Goal: Communication & Community: Connect with others

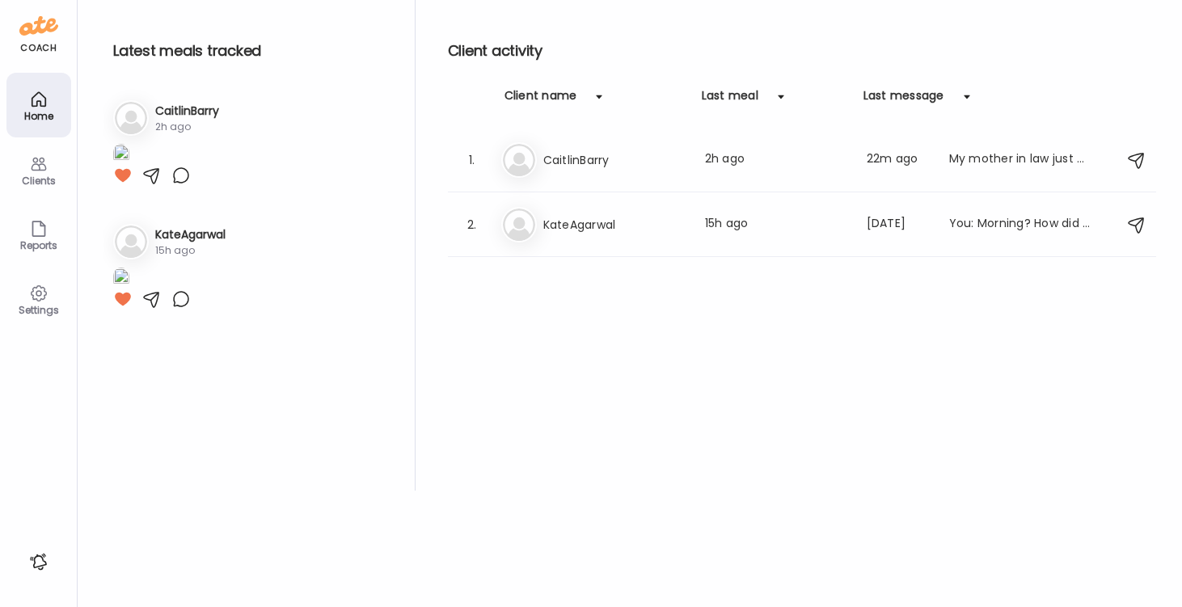
click at [32, 112] on div "Home" at bounding box center [39, 116] width 58 height 11
click at [36, 159] on icon at bounding box center [38, 163] width 19 height 19
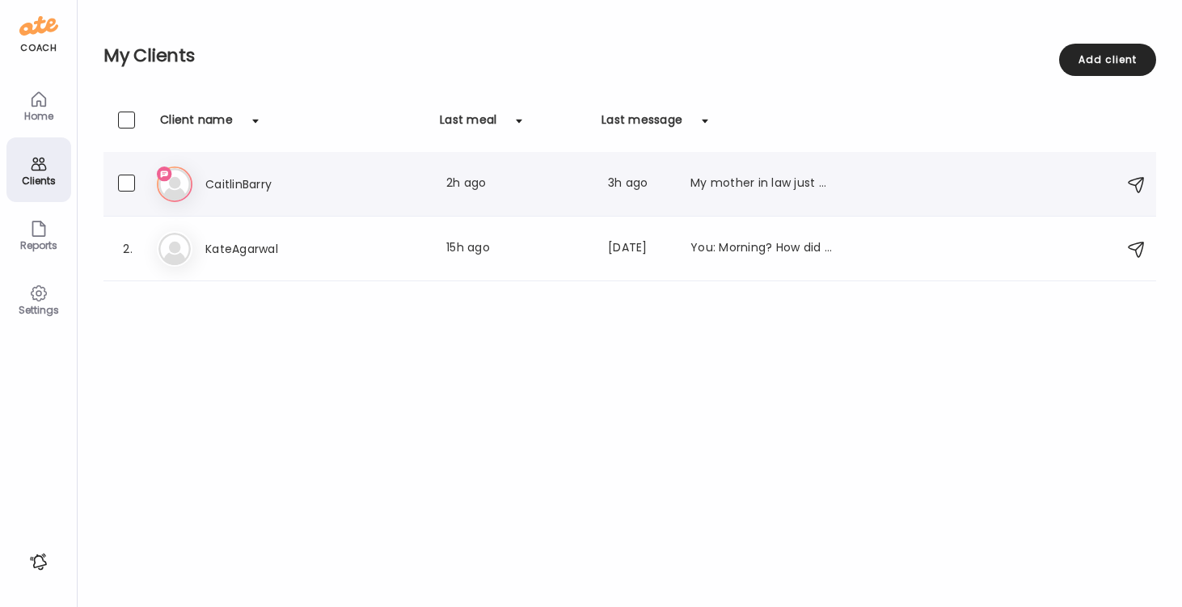
click at [238, 173] on div "Ca CaitlinBarry Last meal: 2h ago Last message: 3h ago My mother in law just as…" at bounding box center [632, 185] width 951 height 36
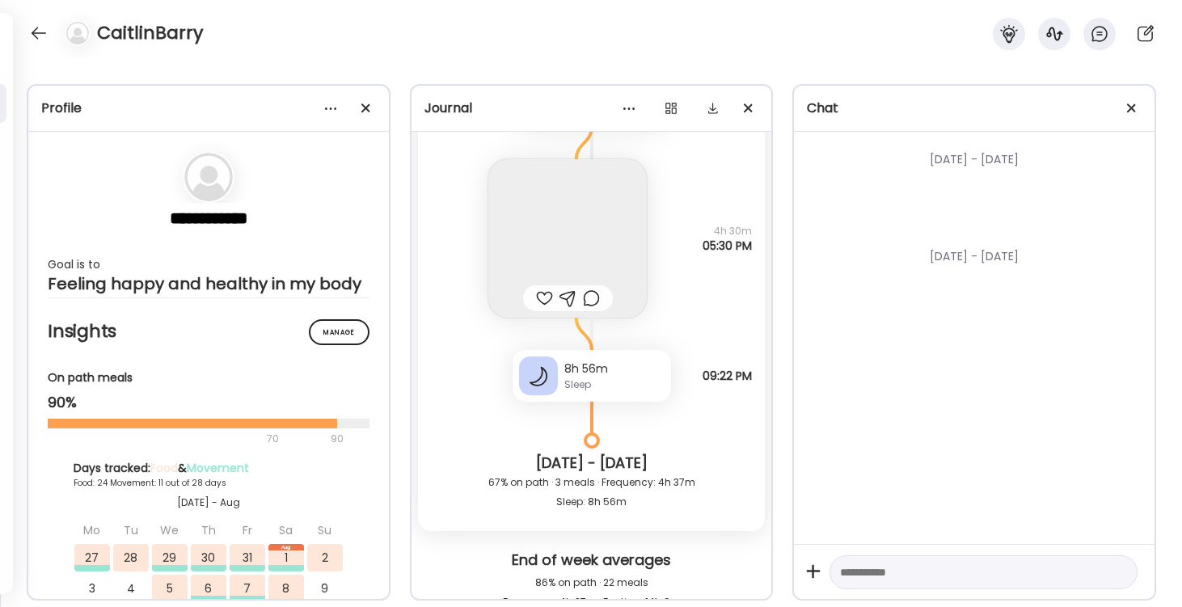
scroll to position [26277, 0]
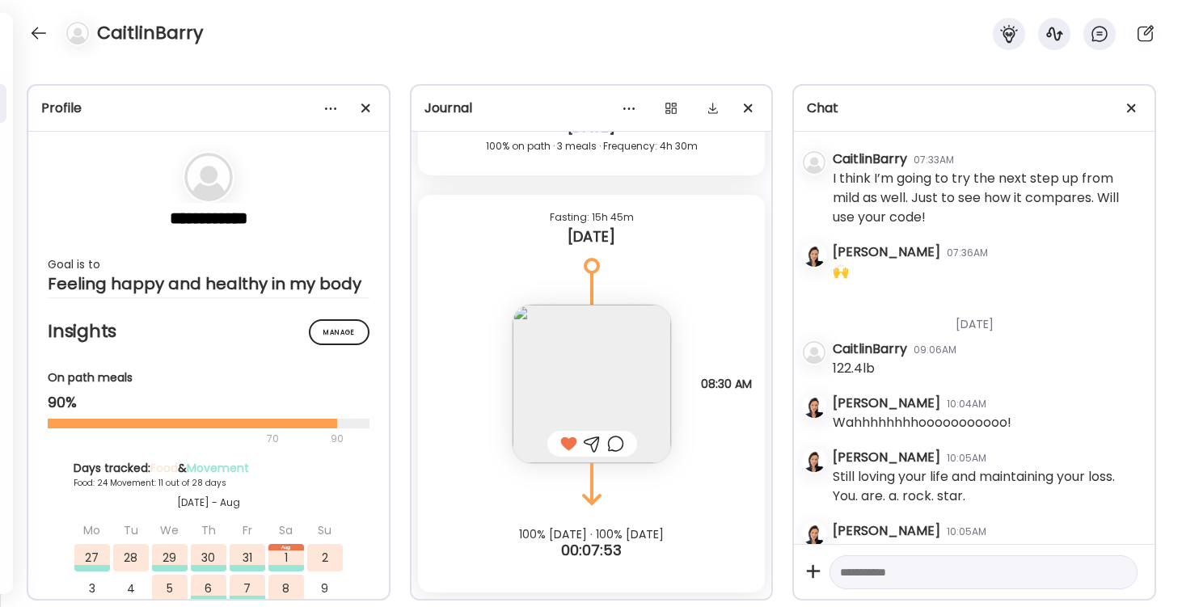
click at [570, 438] on div at bounding box center [568, 443] width 17 height 19
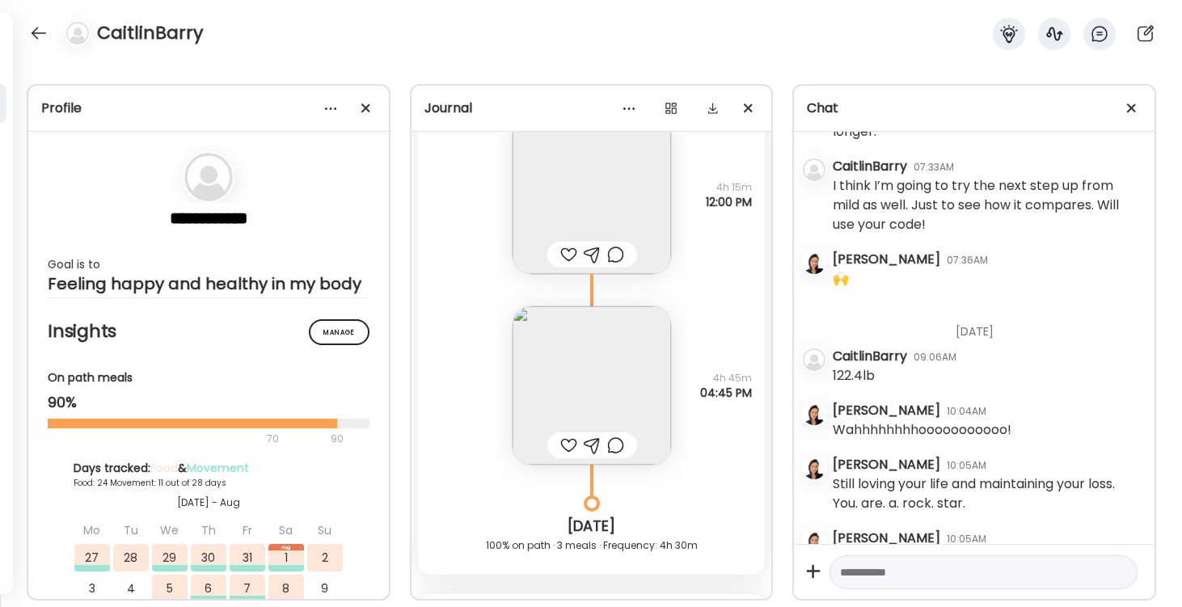
scroll to position [25887, 0]
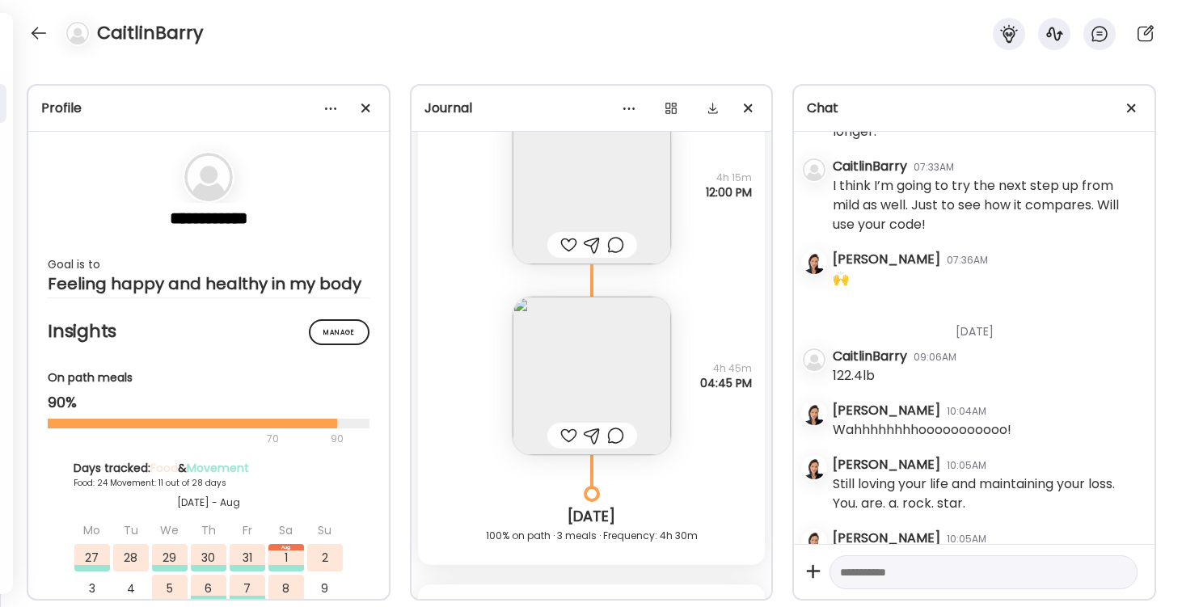
click at [568, 433] on div at bounding box center [568, 435] width 17 height 19
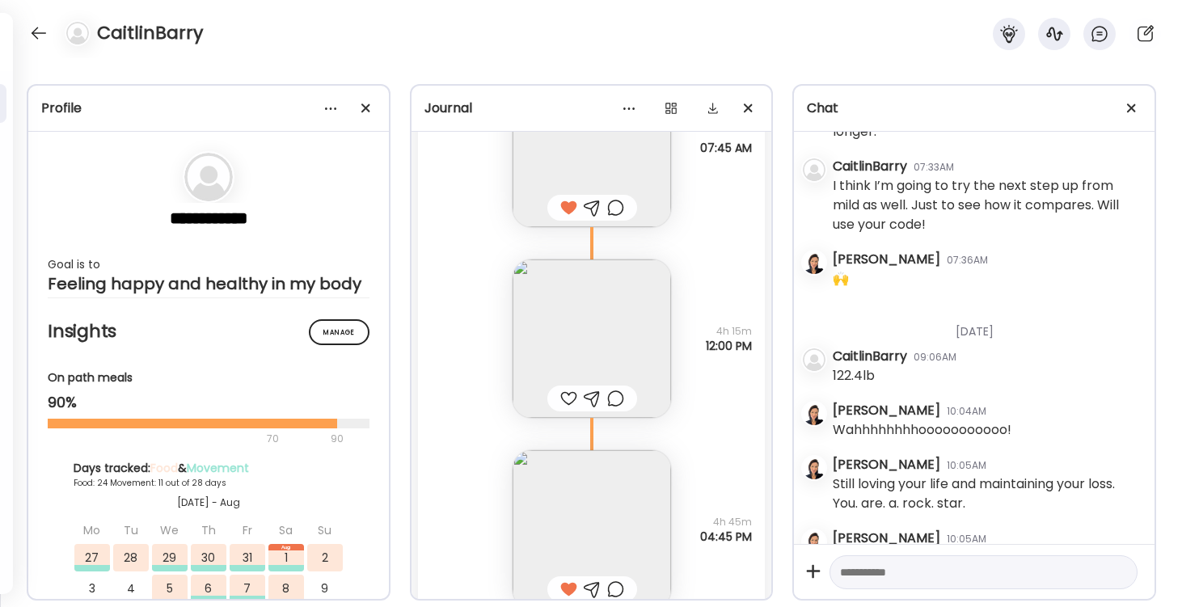
scroll to position [25729, 0]
click at [564, 401] on div at bounding box center [568, 402] width 17 height 19
click at [879, 568] on textarea at bounding box center [969, 572] width 258 height 19
type textarea "*"
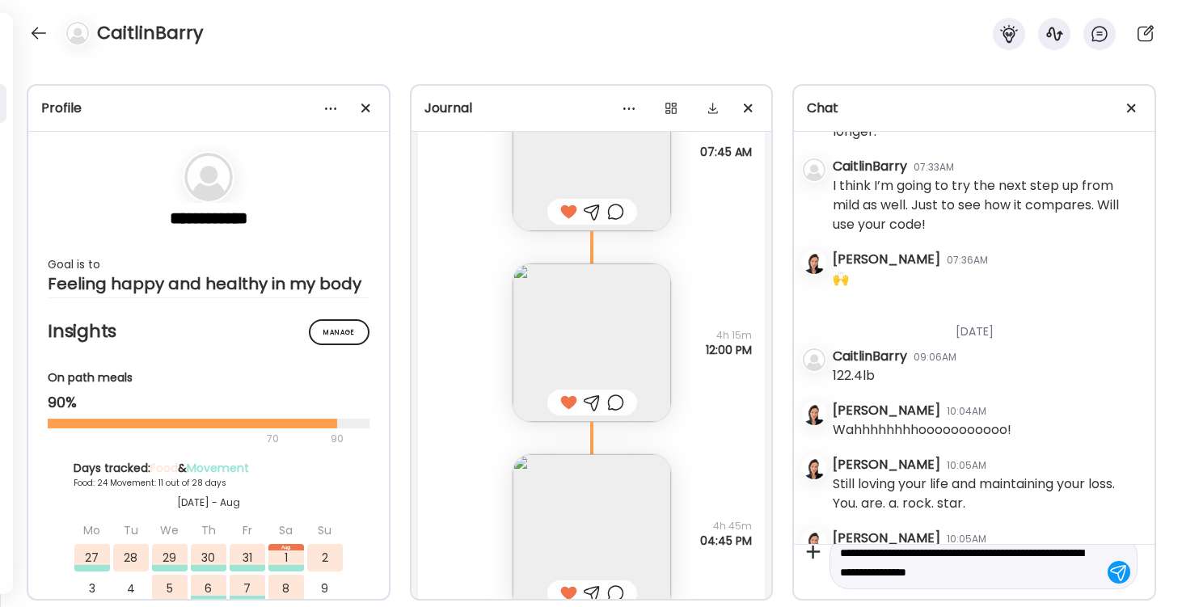
type textarea "**********"
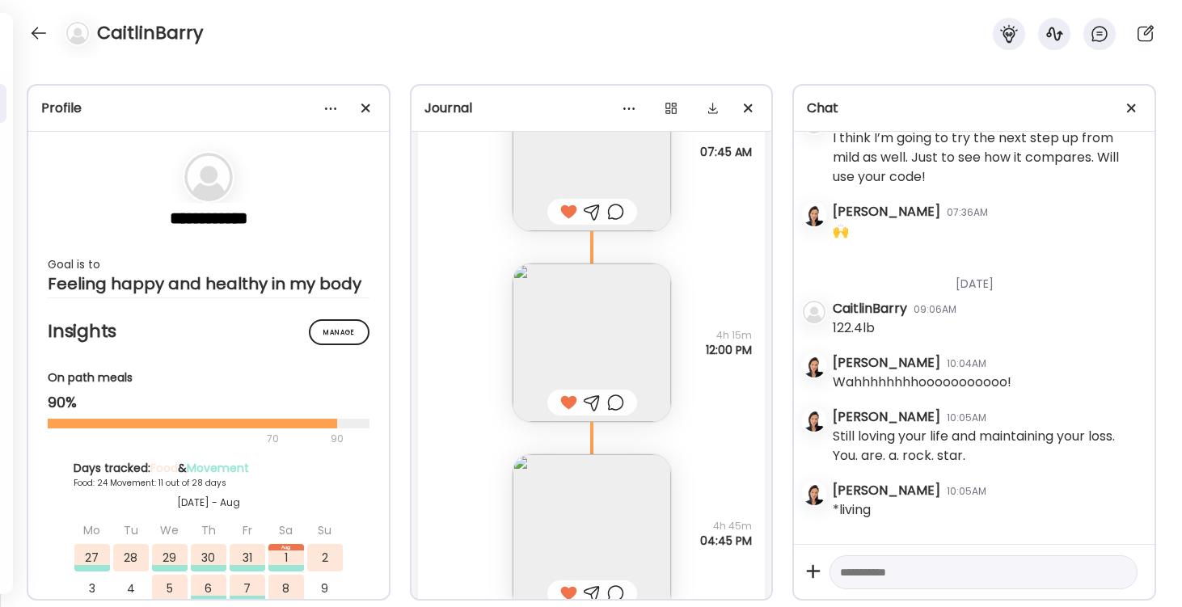
scroll to position [37216, 0]
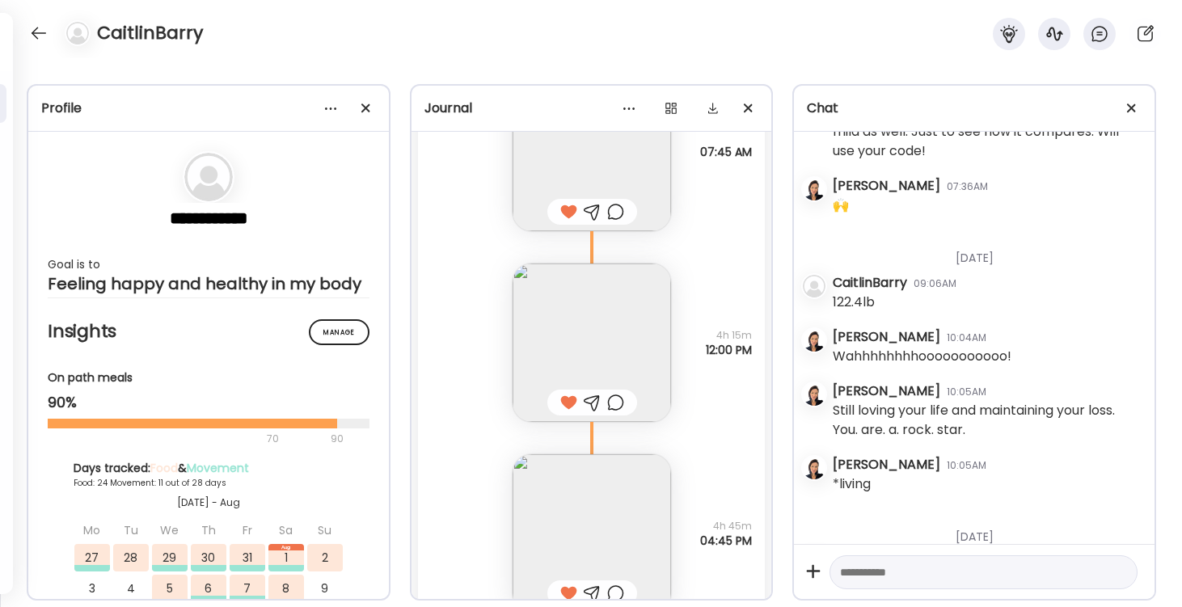
click at [864, 578] on textarea at bounding box center [969, 572] width 258 height 19
type textarea "**********"
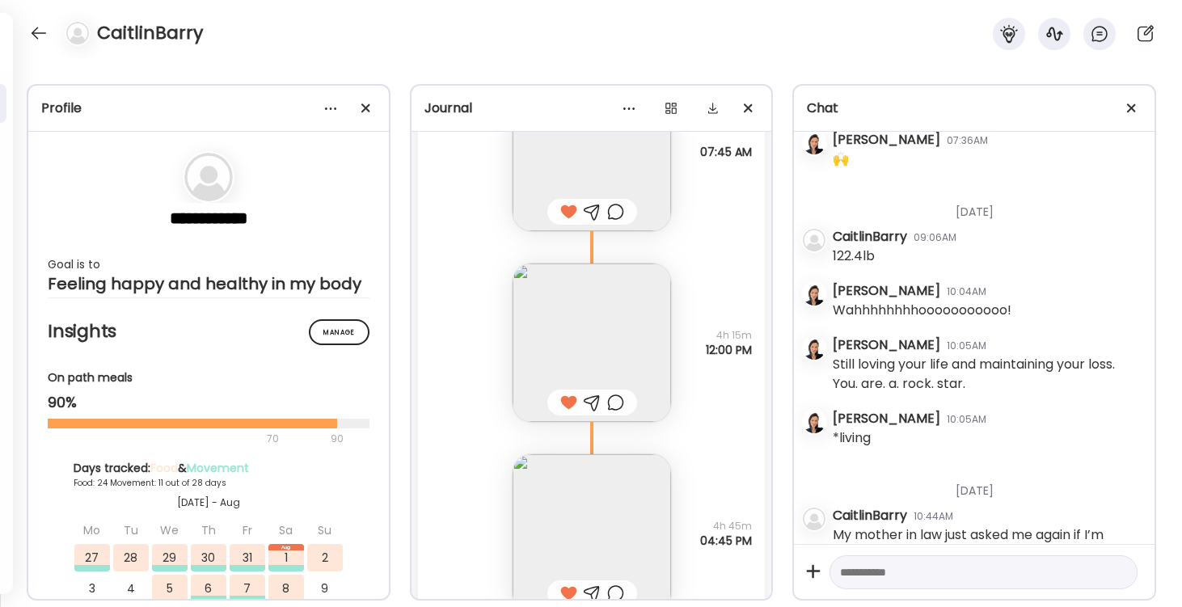
scroll to position [37270, 0]
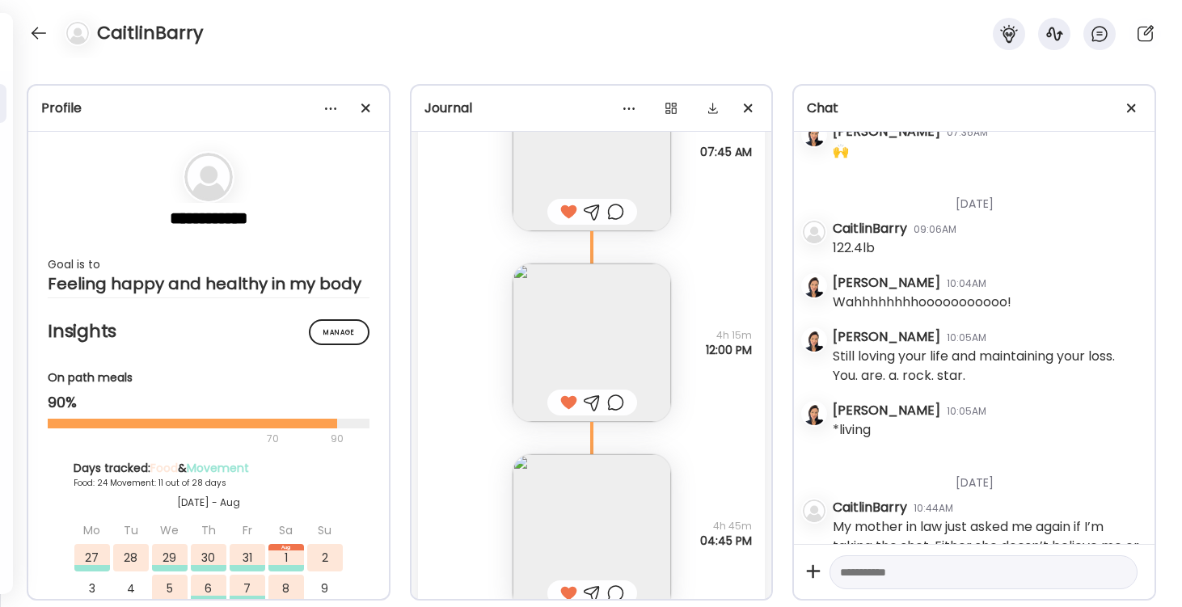
click at [863, 575] on textarea at bounding box center [969, 572] width 258 height 19
type textarea "**********"
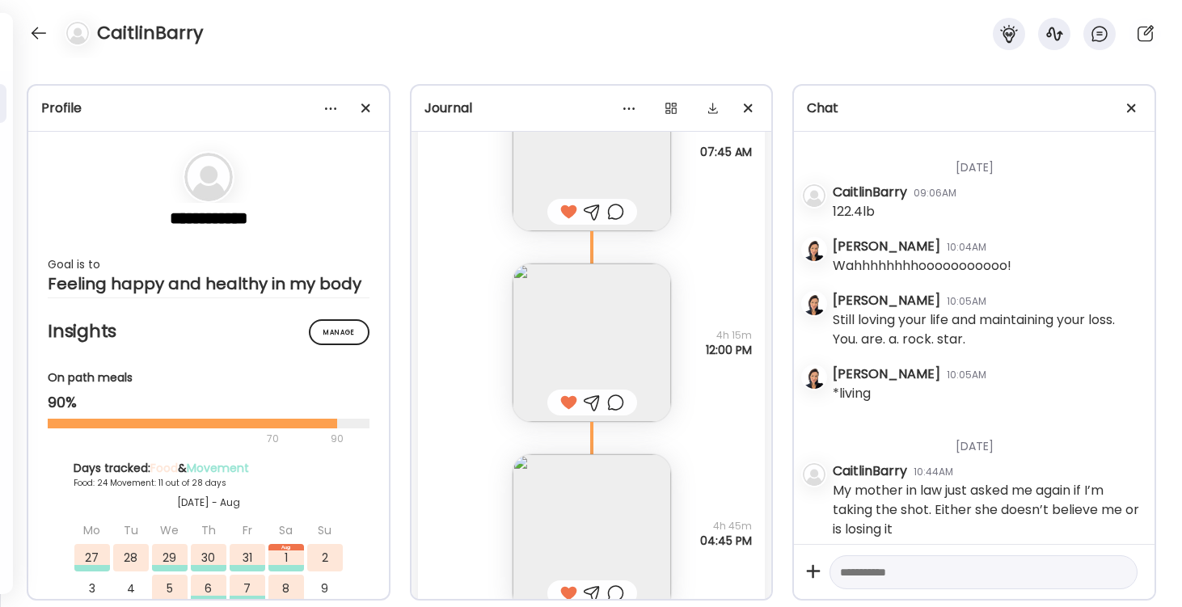
scroll to position [37343, 0]
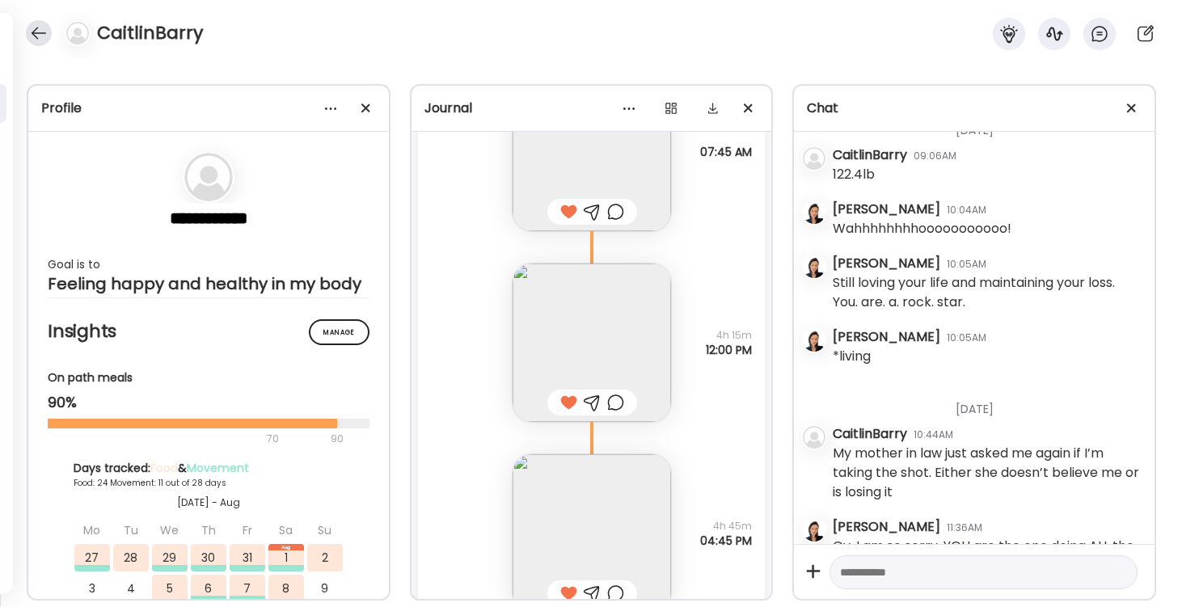
click at [36, 27] on div at bounding box center [39, 33] width 26 height 26
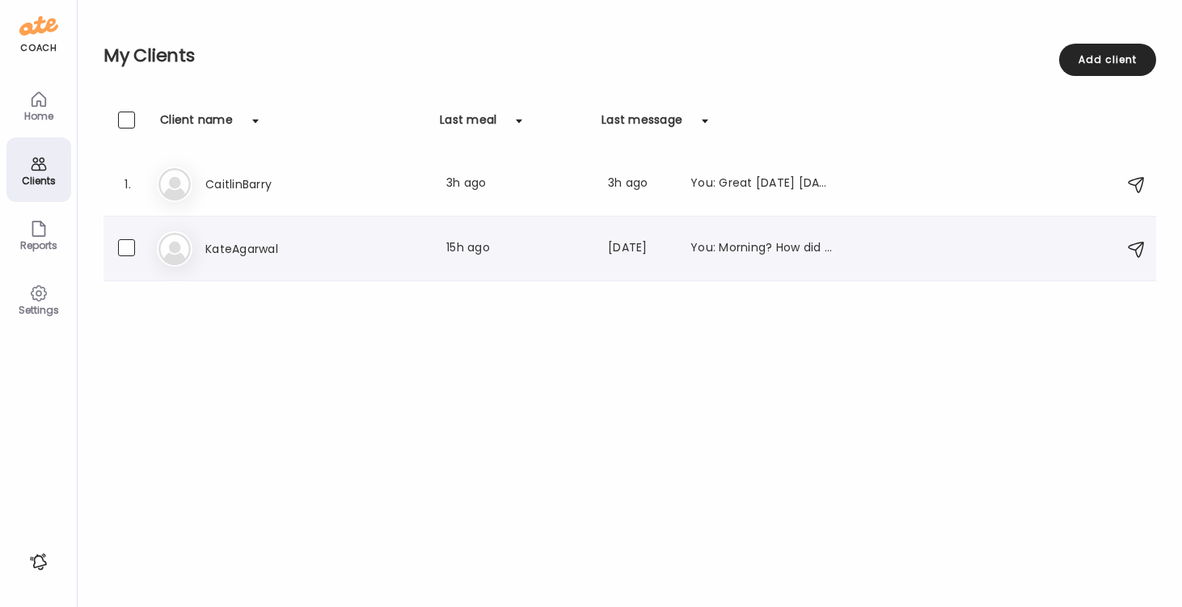
click at [386, 254] on div "KateAgarwal Last meal: 15h ago Last message: [DATE] You: Morning? How did the w…" at bounding box center [518, 248] width 627 height 19
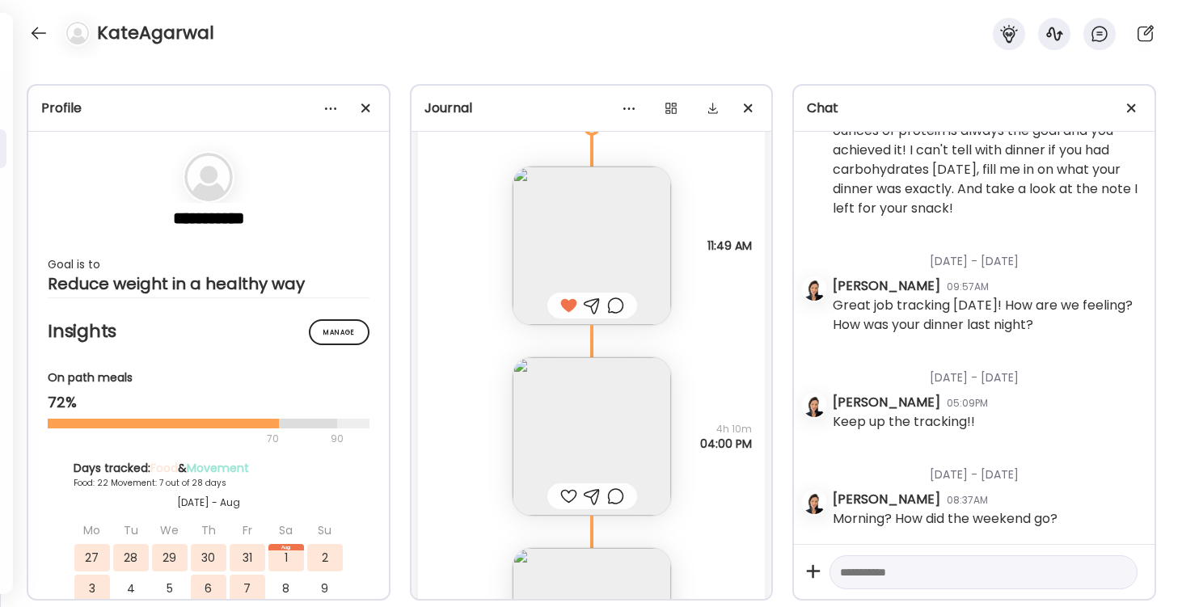
scroll to position [30120, 0]
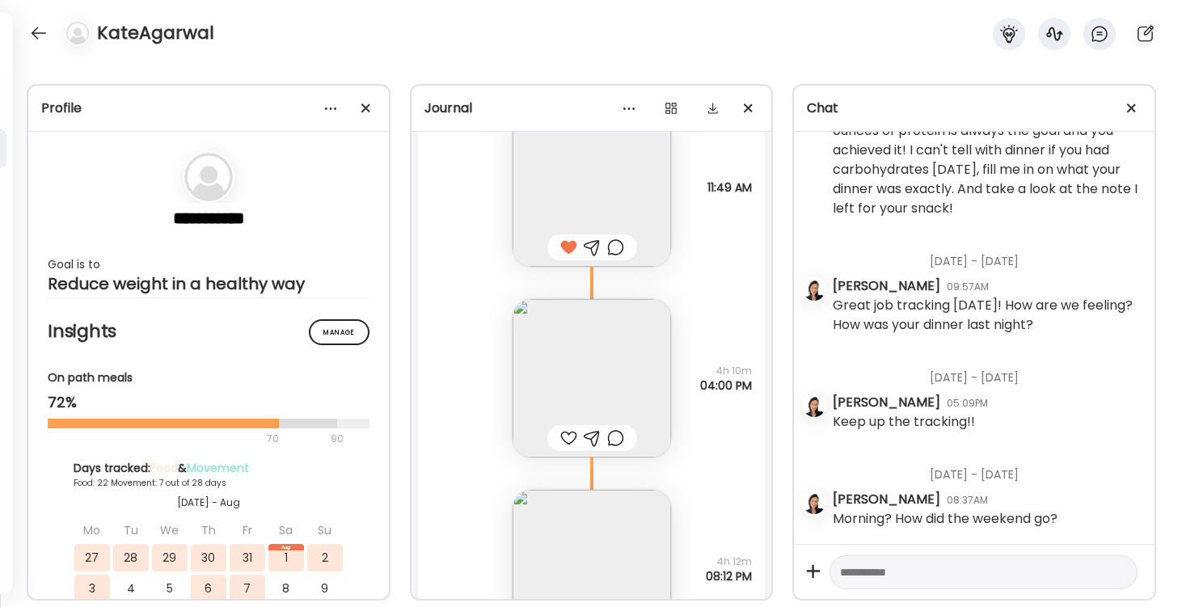
click at [563, 438] on div at bounding box center [568, 437] width 17 height 19
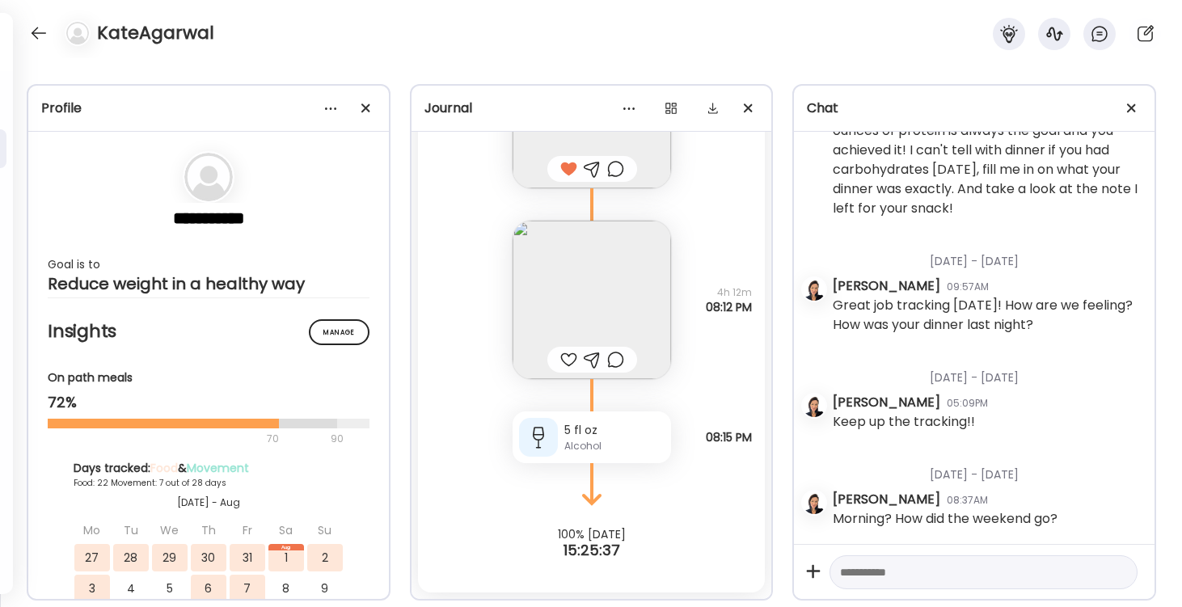
scroll to position [30201, 0]
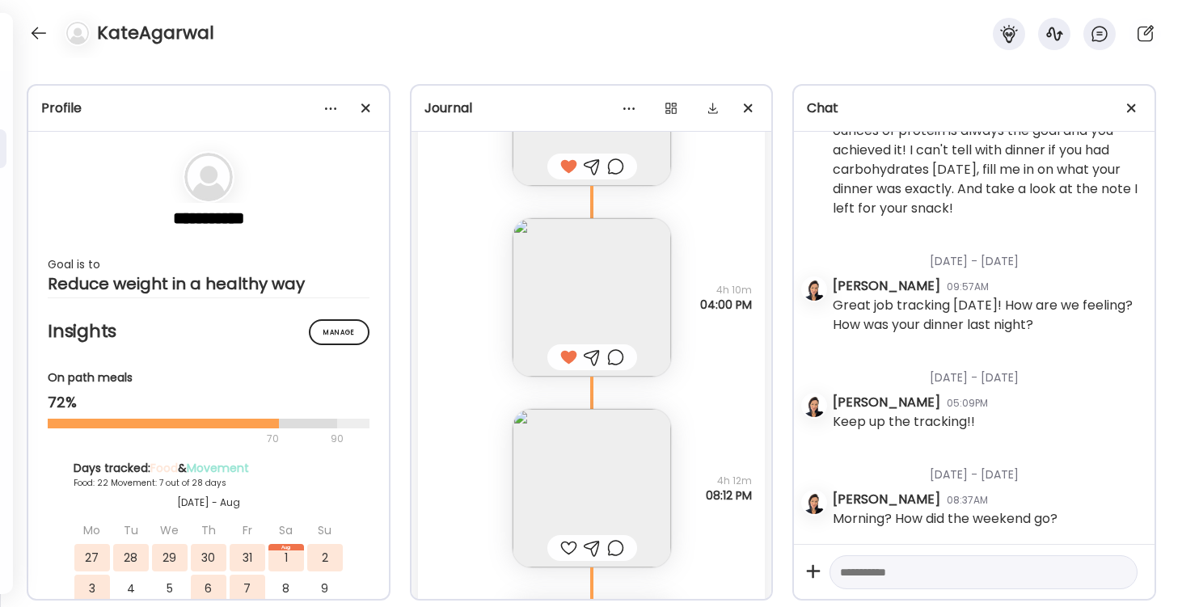
click at [601, 290] on img at bounding box center [591, 297] width 158 height 158
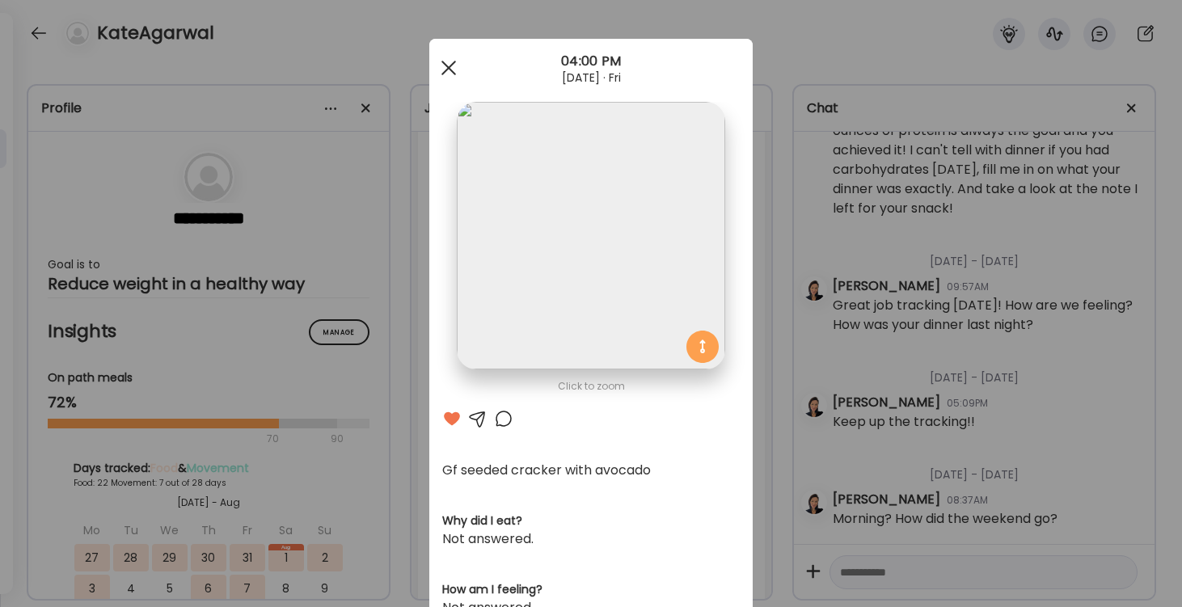
click at [440, 75] on div at bounding box center [448, 68] width 32 height 32
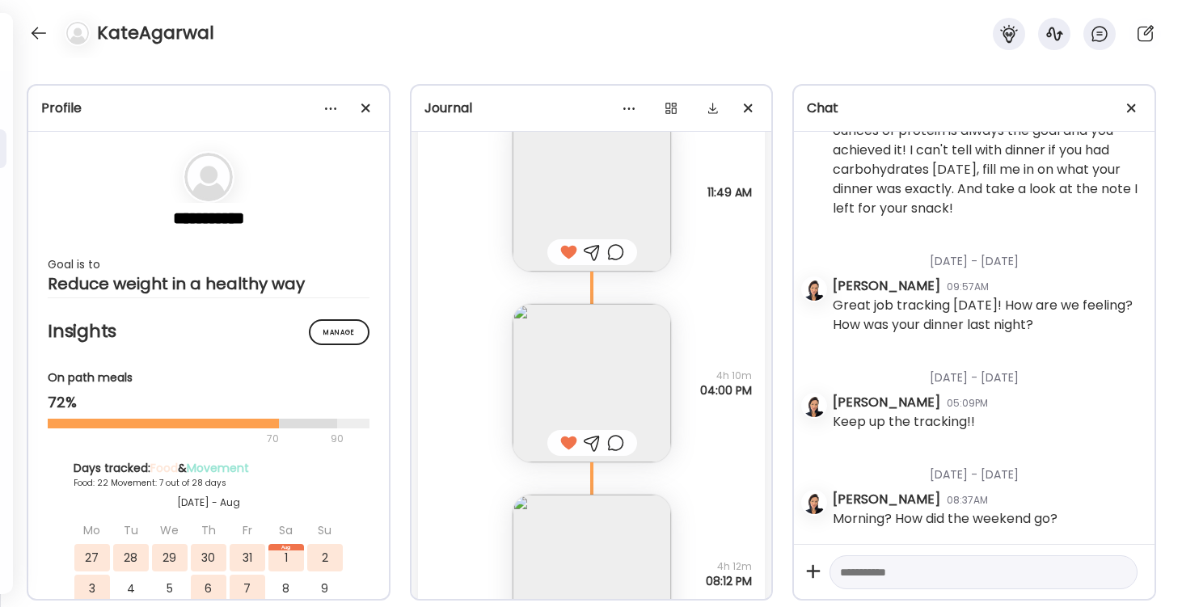
scroll to position [29970, 0]
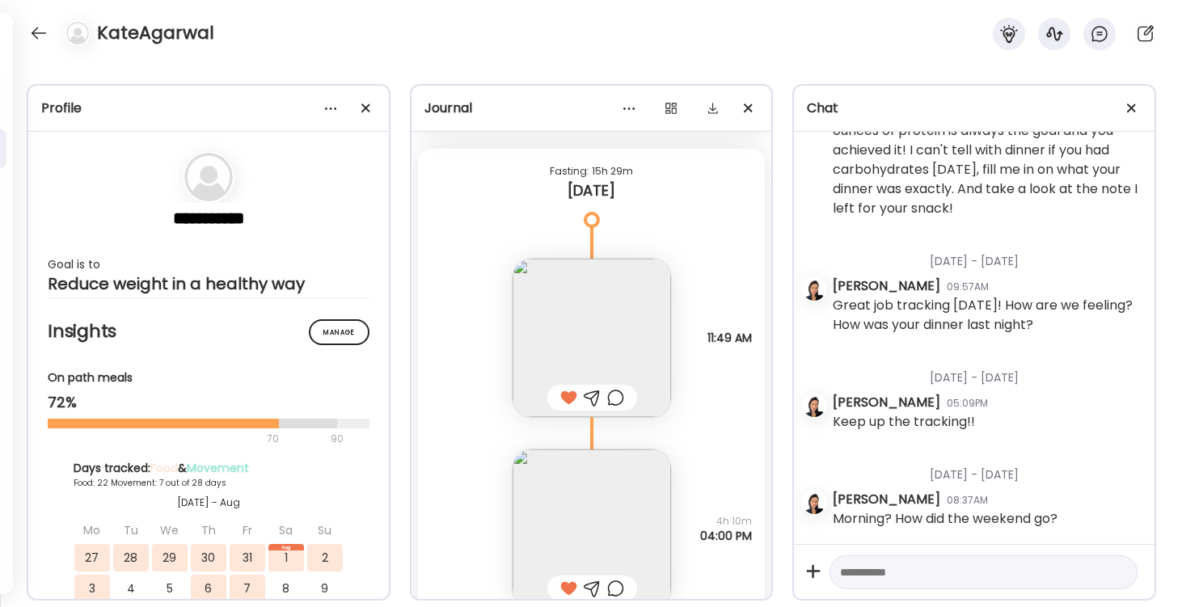
click at [613, 327] on img at bounding box center [591, 338] width 158 height 158
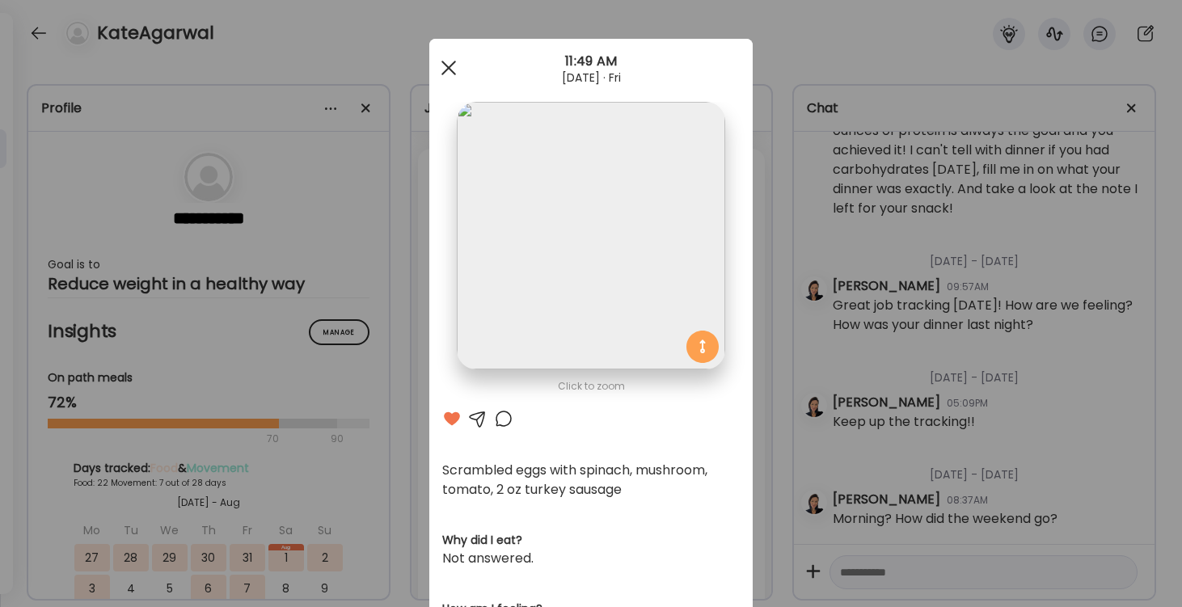
click at [448, 70] on div at bounding box center [448, 68] width 32 height 32
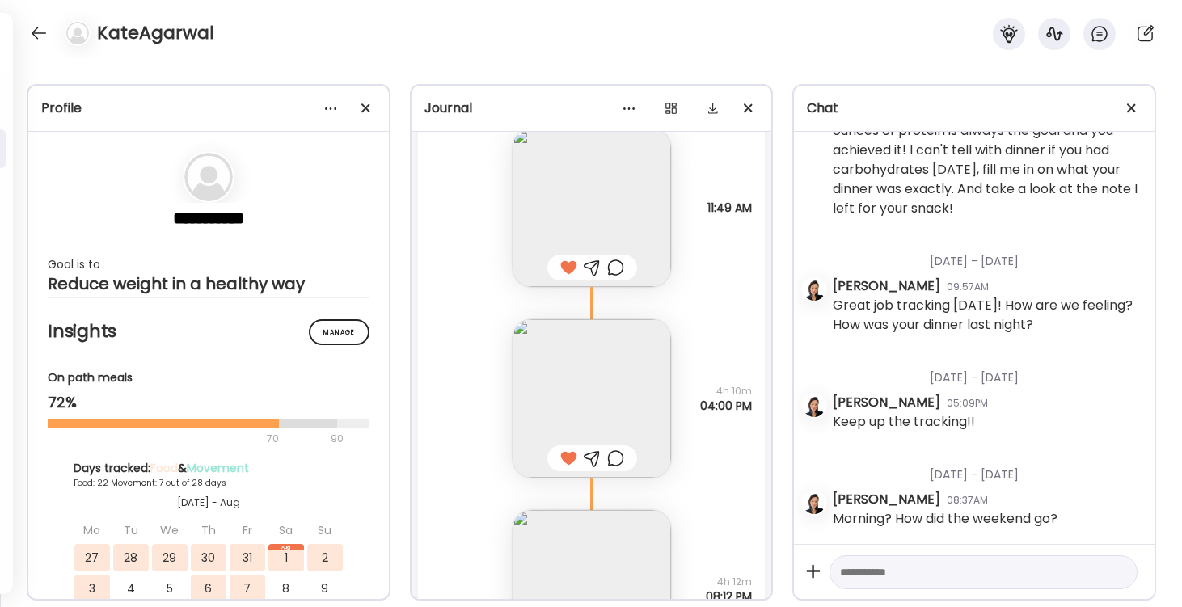
scroll to position [30154, 0]
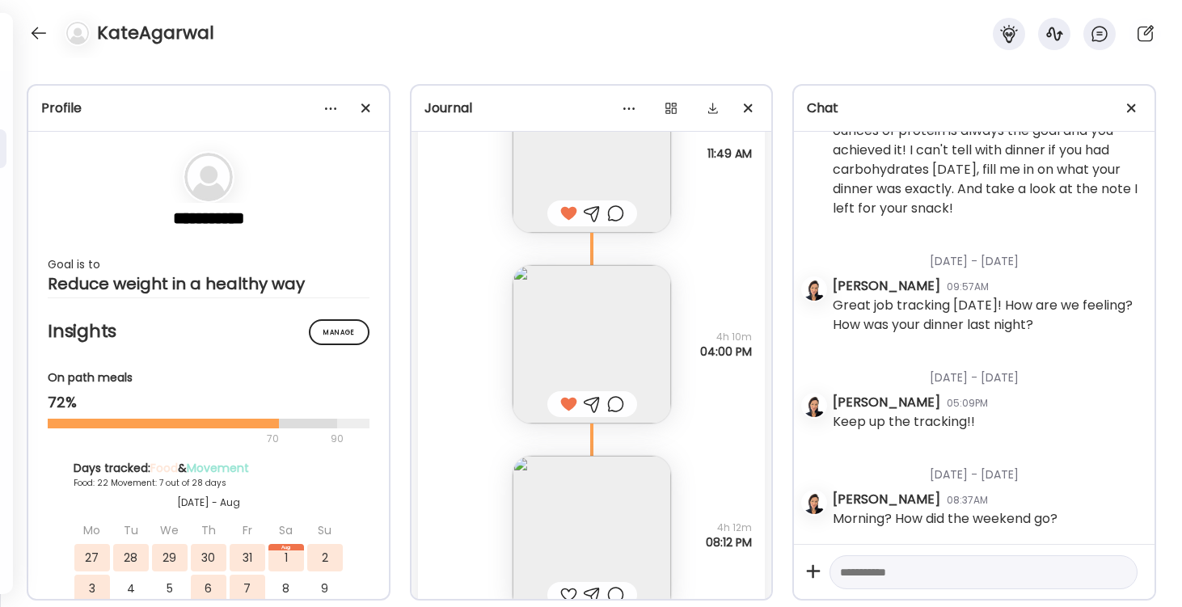
click at [604, 528] on img at bounding box center [591, 535] width 158 height 158
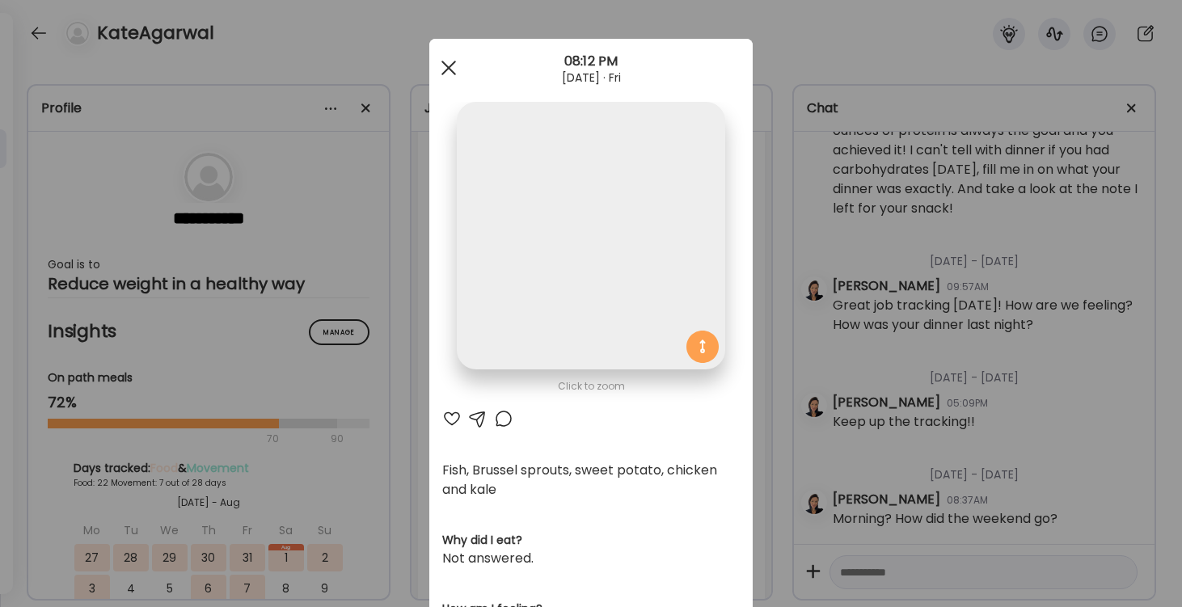
click at [448, 70] on span at bounding box center [448, 68] width 15 height 15
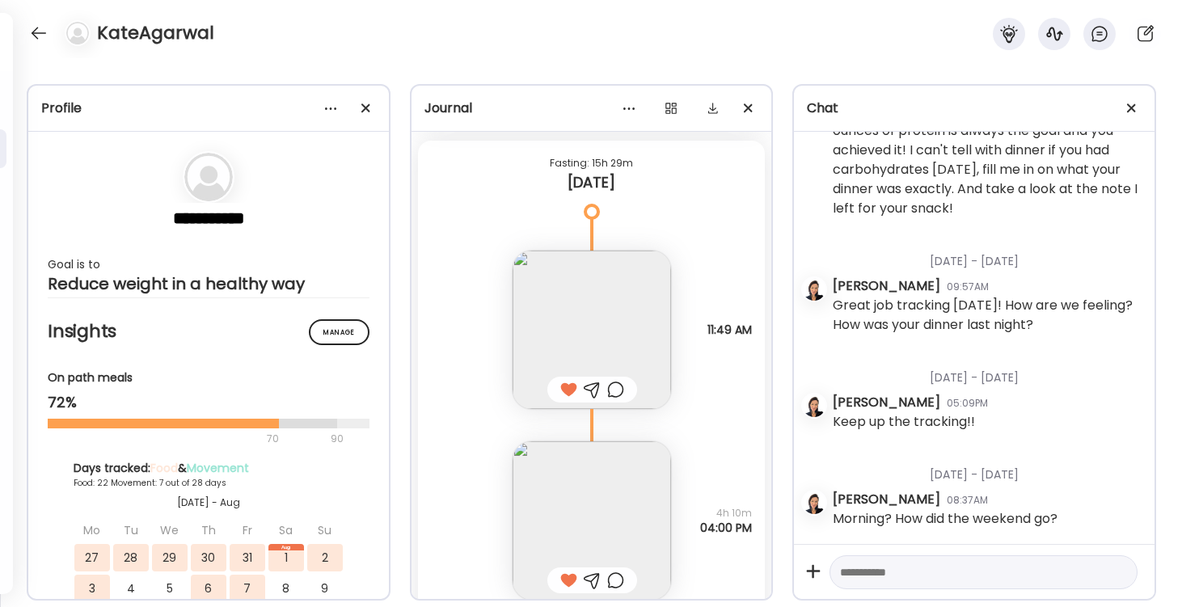
scroll to position [29978, 0]
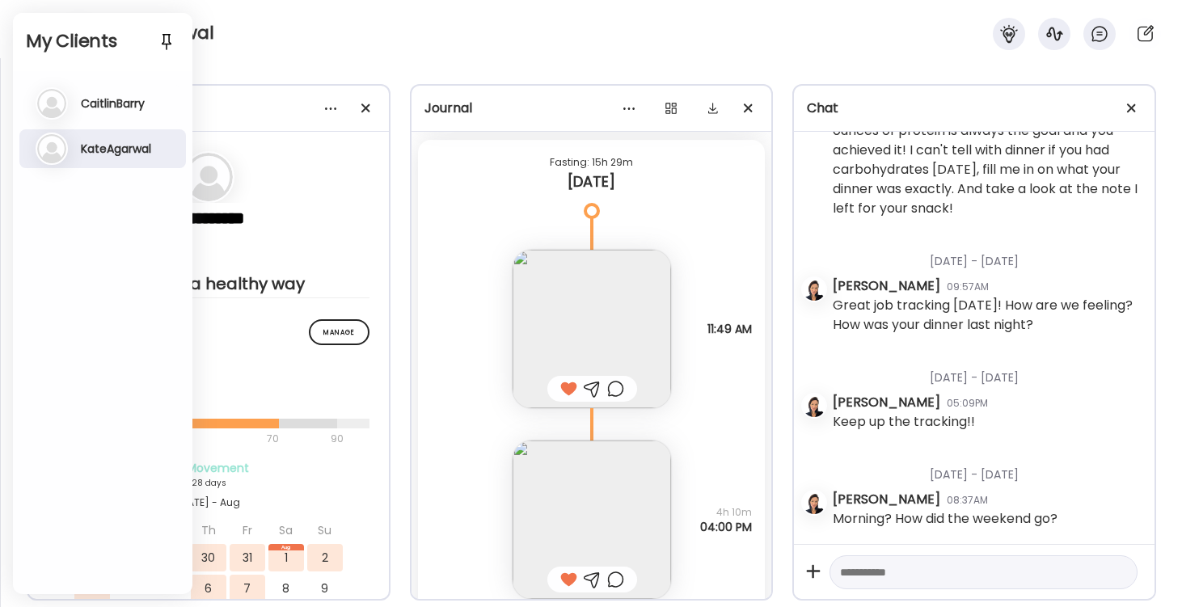
click at [407, 50] on div "KateAgarwal" at bounding box center [591, 29] width 1182 height 58
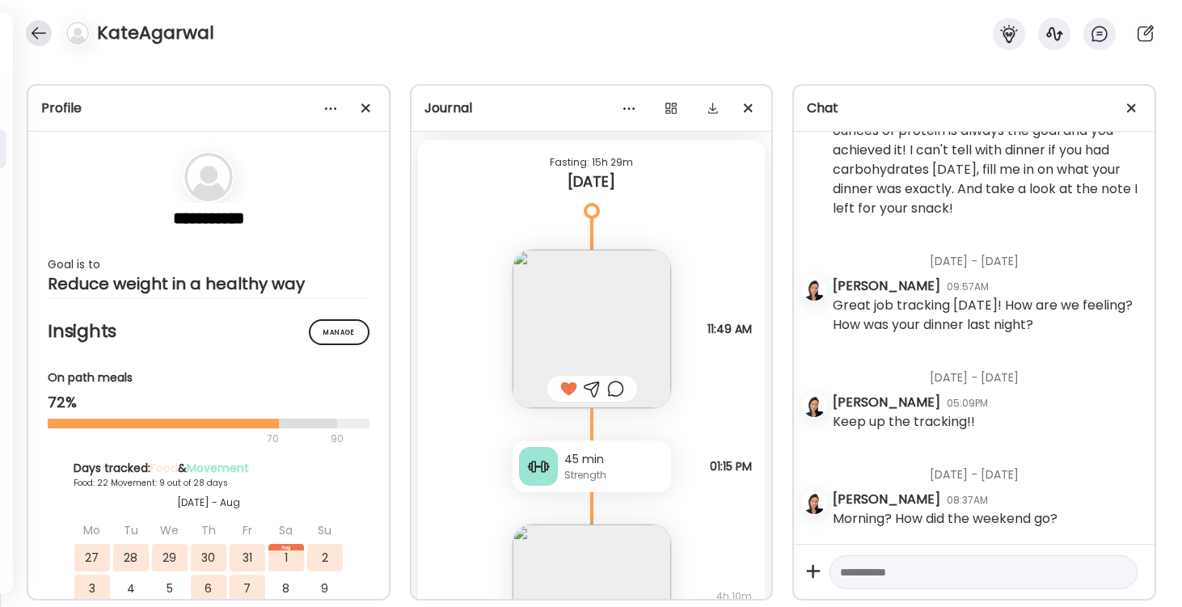
click at [35, 36] on div at bounding box center [39, 33] width 26 height 26
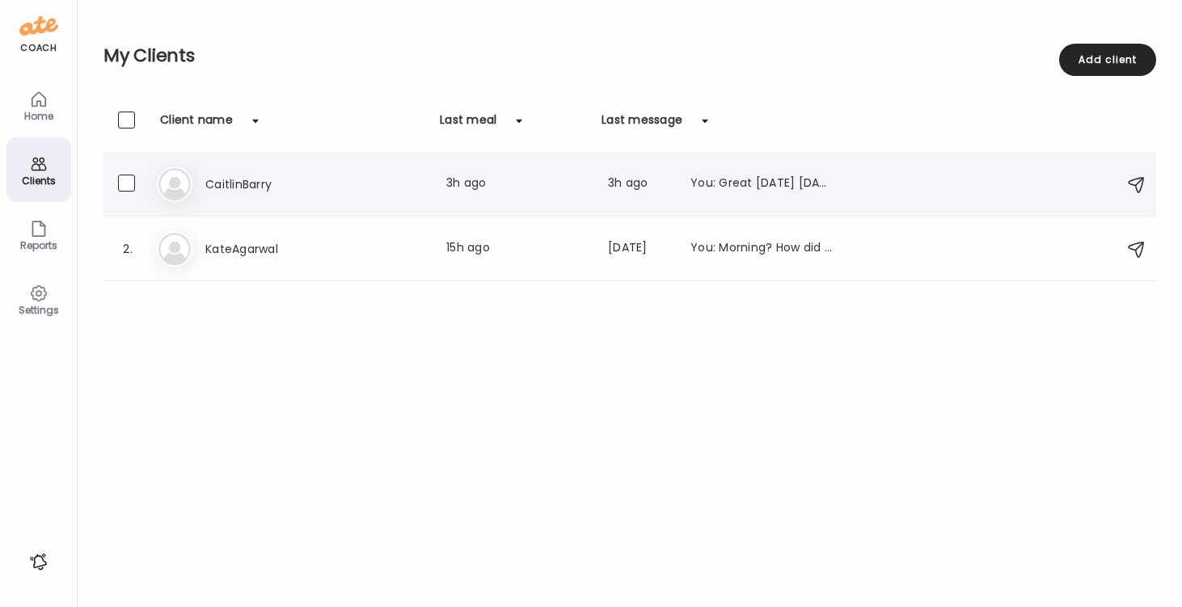
click at [596, 176] on div "CaitlinBarry Last meal: 3h ago Last message: 3h ago You: Great [DATE] [DATE]. W…" at bounding box center [518, 184] width 627 height 19
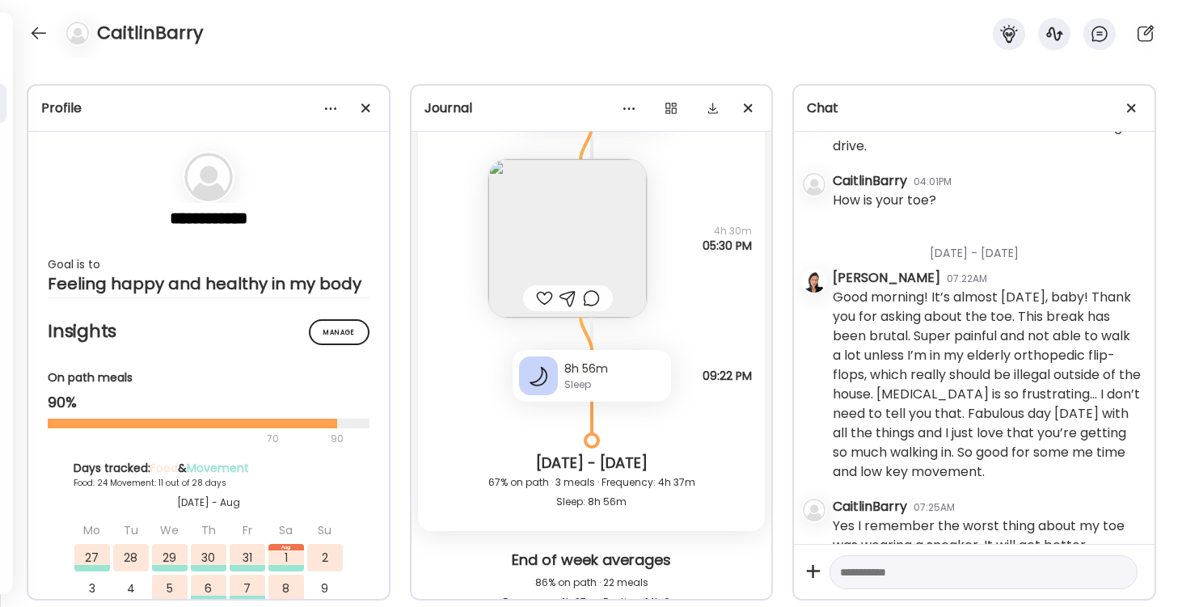
scroll to position [26277, 0]
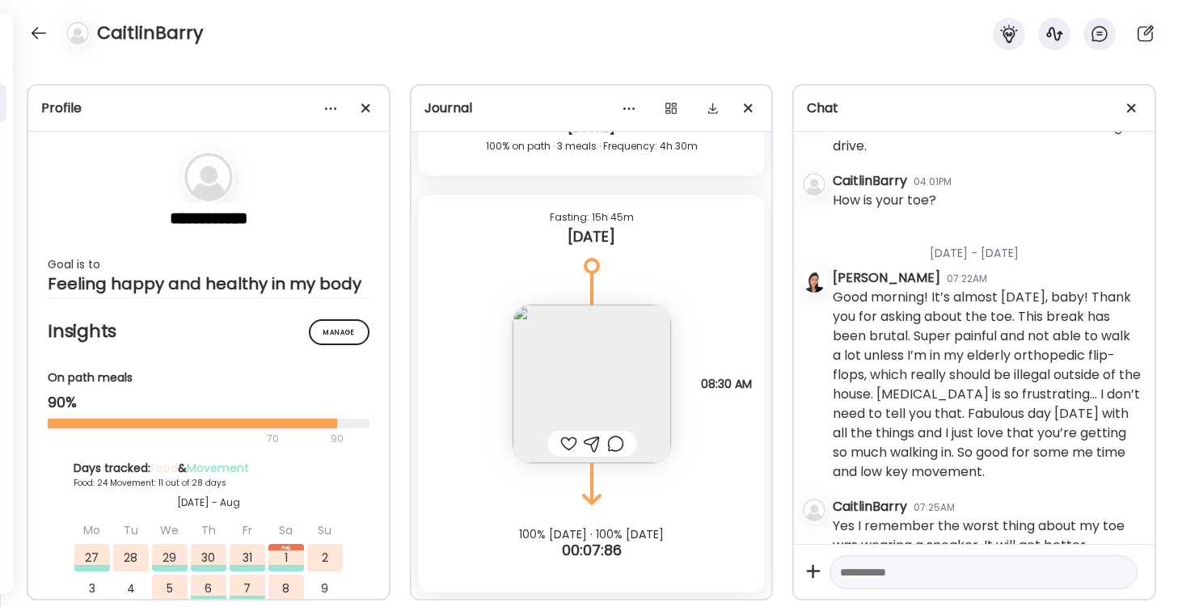
click at [865, 575] on textarea at bounding box center [969, 572] width 258 height 19
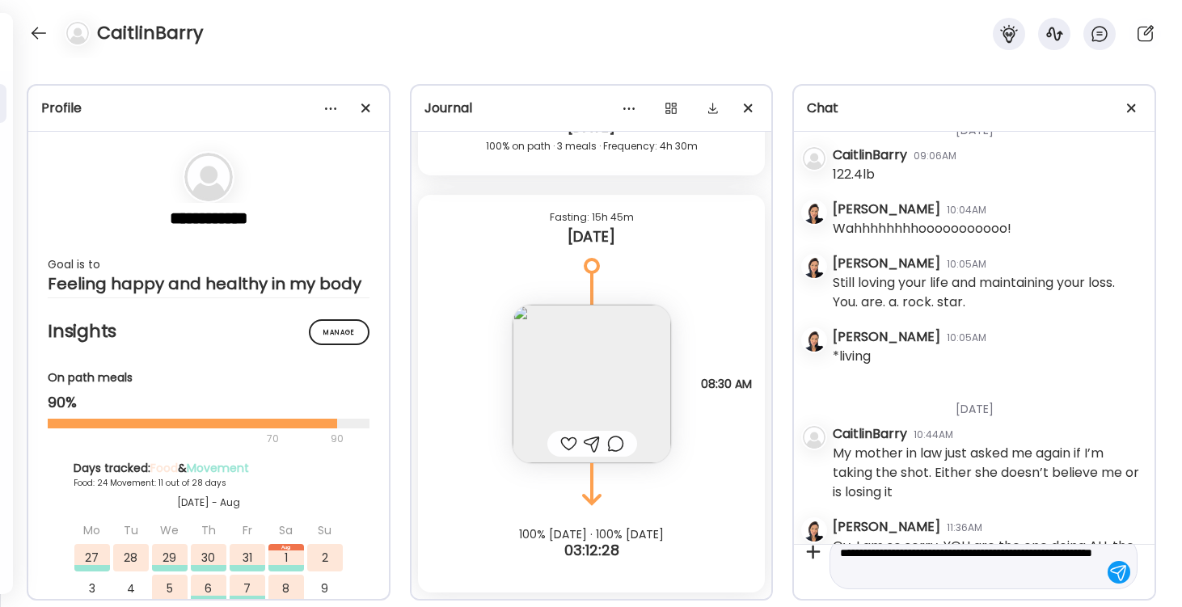
scroll to position [19, 0]
click at [973, 554] on textarea "**********" at bounding box center [969, 562] width 258 height 39
click at [988, 578] on textarea "**********" at bounding box center [969, 562] width 258 height 39
click at [977, 553] on textarea "**********" at bounding box center [969, 562] width 258 height 39
click at [1020, 573] on textarea "**********" at bounding box center [969, 562] width 258 height 39
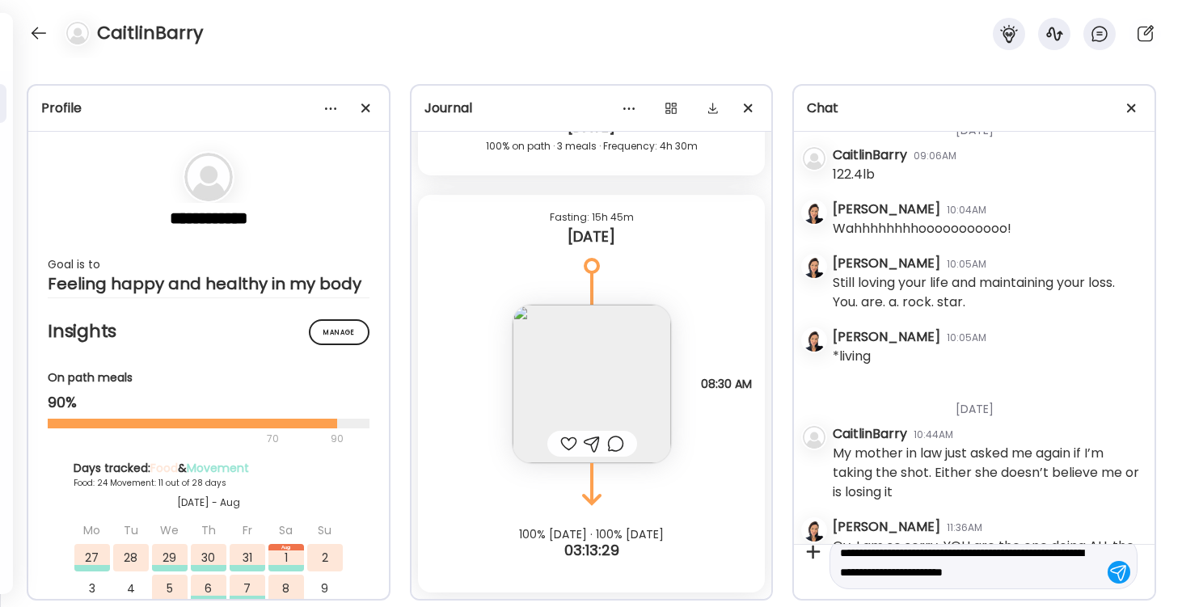
type textarea "**********"
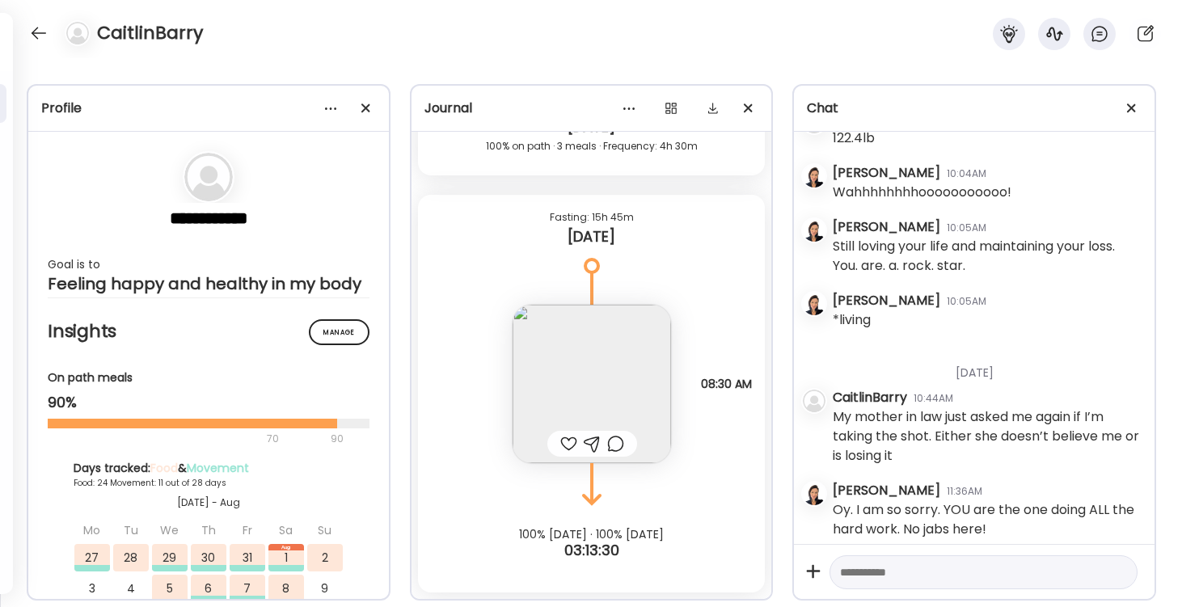
scroll to position [37417, 0]
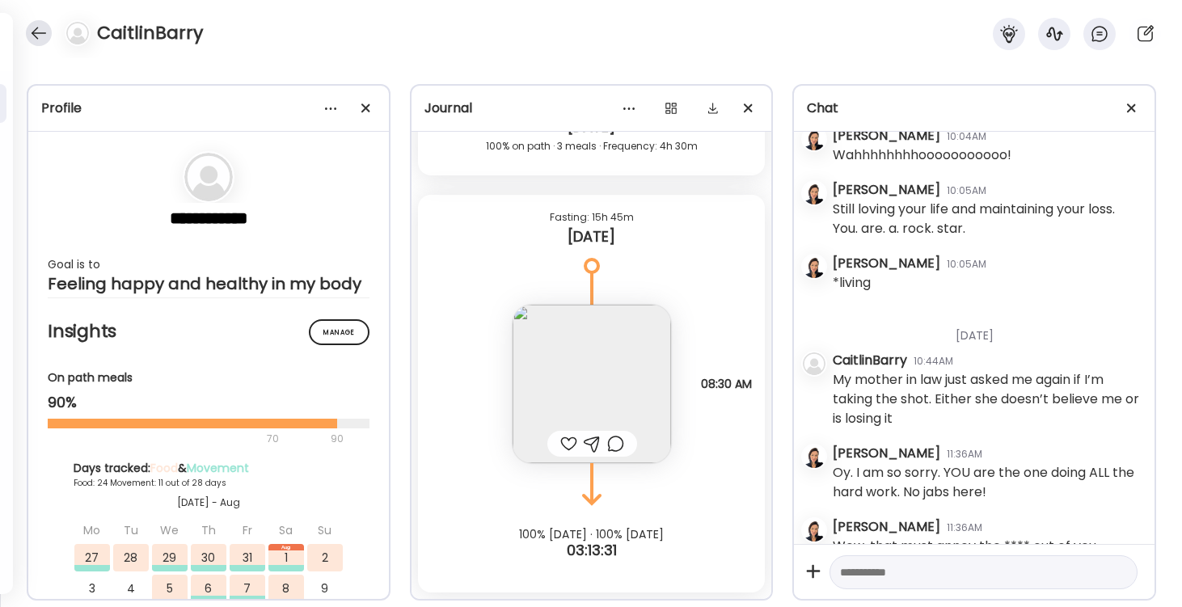
click at [36, 35] on div at bounding box center [39, 33] width 26 height 26
